Goal: Transaction & Acquisition: Purchase product/service

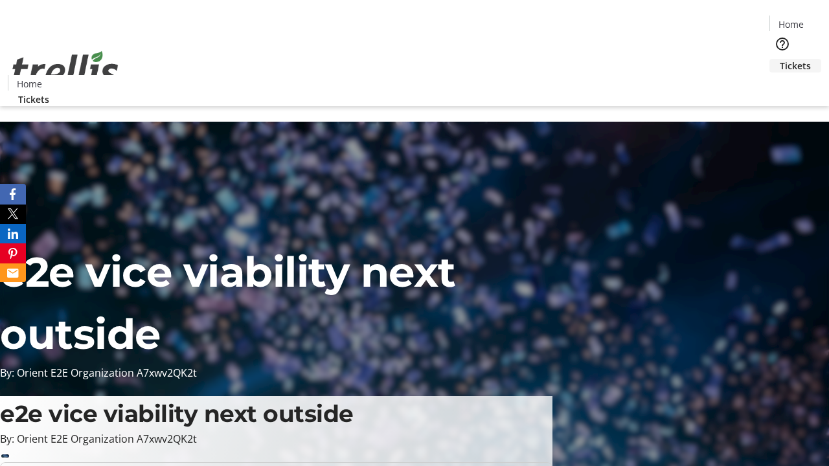
click at [779, 59] on span "Tickets" at bounding box center [794, 66] width 31 height 14
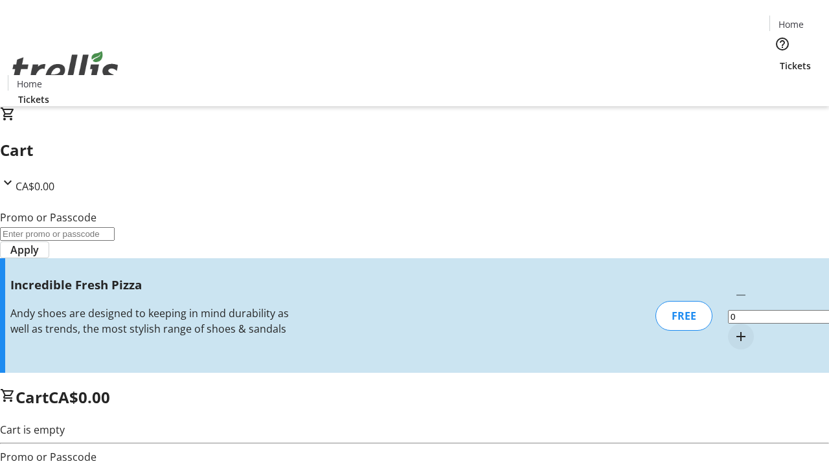
click at [733, 329] on mat-icon "Increment by one" at bounding box center [741, 337] width 16 height 16
type input "1"
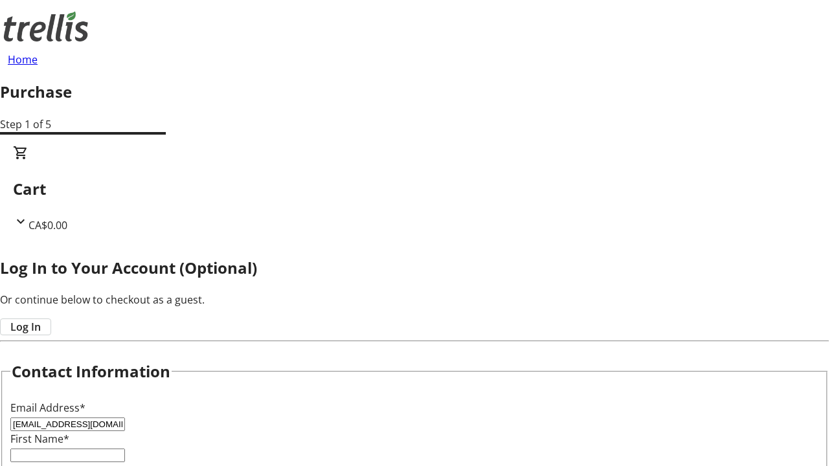
type input "[EMAIL_ADDRESS][DOMAIN_NAME]"
type input "Chauncey"
type input "[PERSON_NAME]"
